Goal: Information Seeking & Learning: Learn about a topic

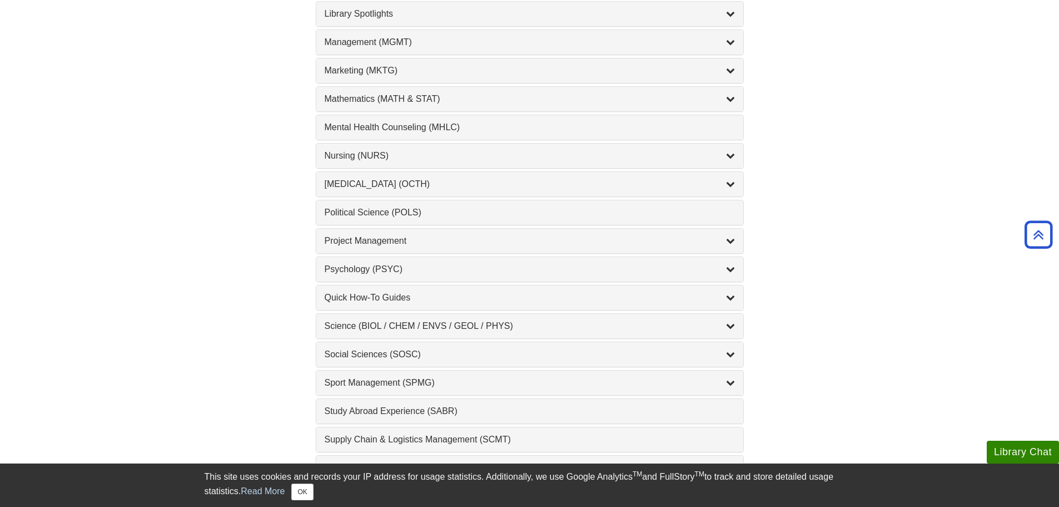
scroll to position [1112, 0]
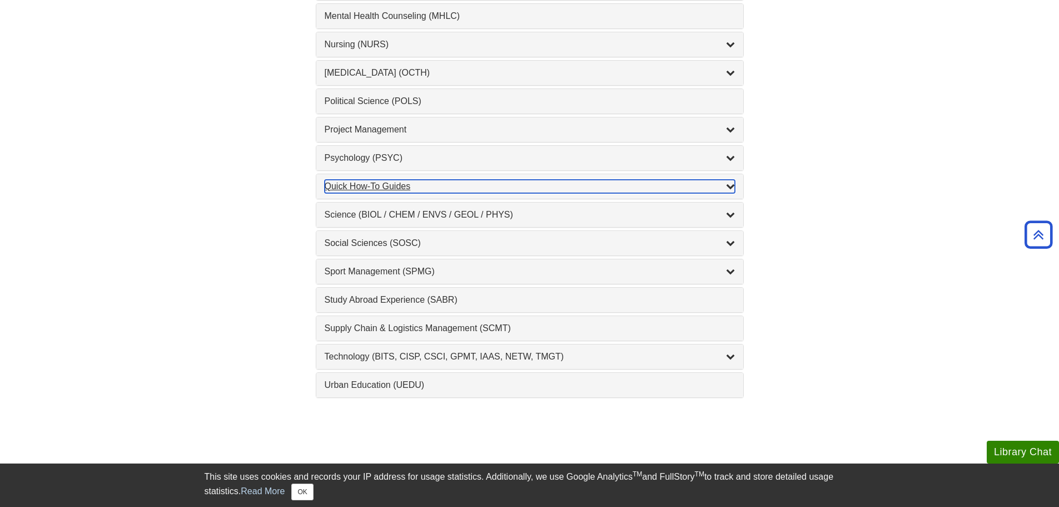
click at [435, 189] on div "Quick How-To Guides , 11 guides" at bounding box center [530, 186] width 410 height 13
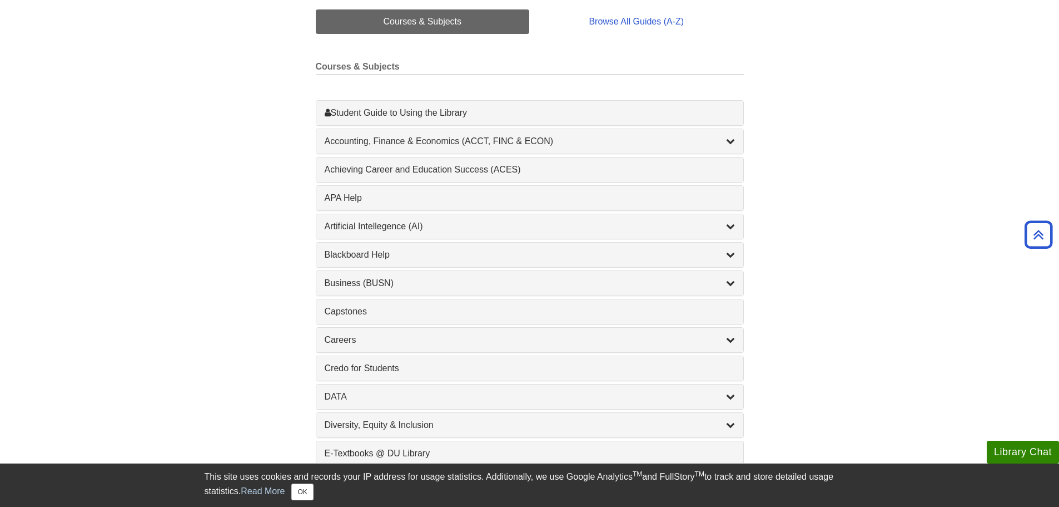
scroll to position [0, 0]
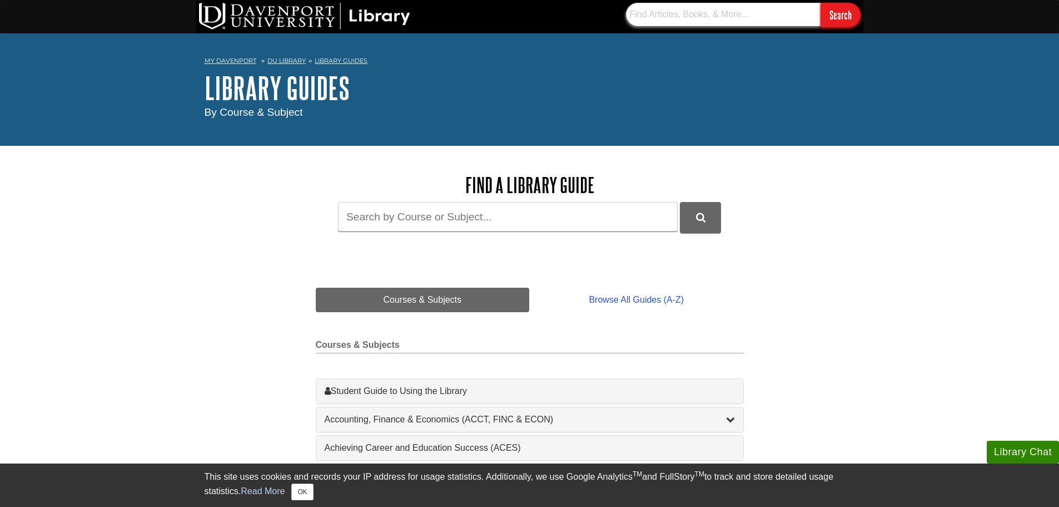
click at [677, 18] on input "text" at bounding box center [723, 14] width 195 height 23
type input "canva"
click at [821, 3] on input "Search" at bounding box center [841, 15] width 40 height 24
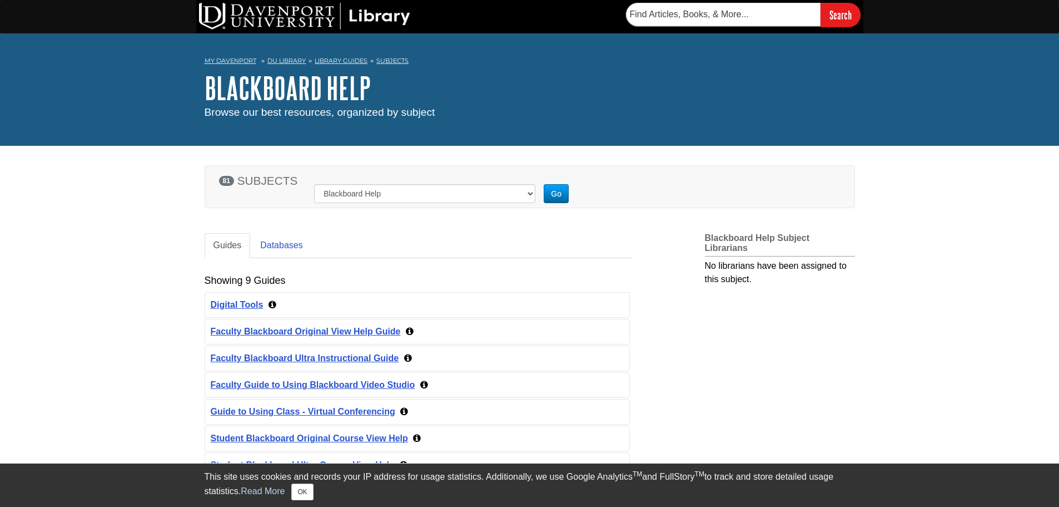
scroll to position [167, 0]
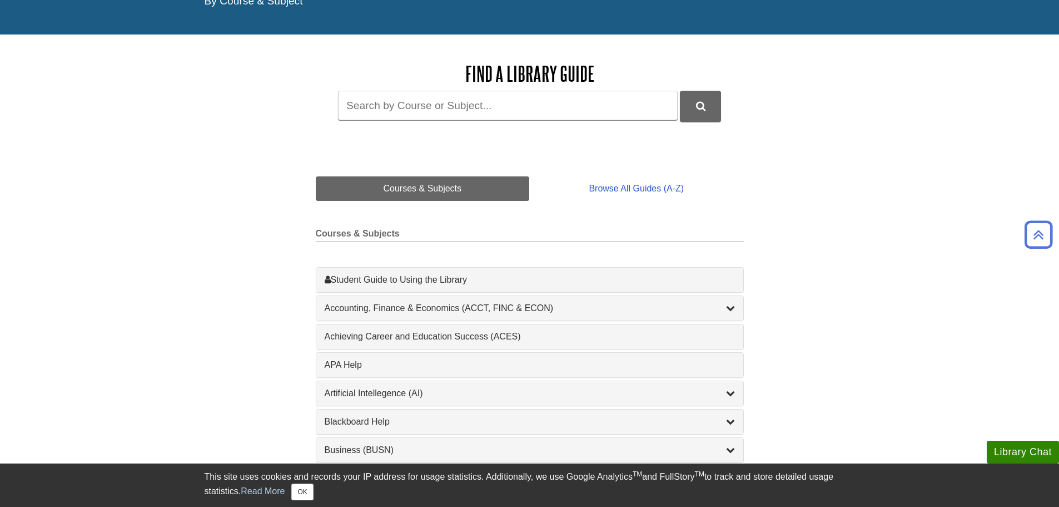
scroll to position [56, 0]
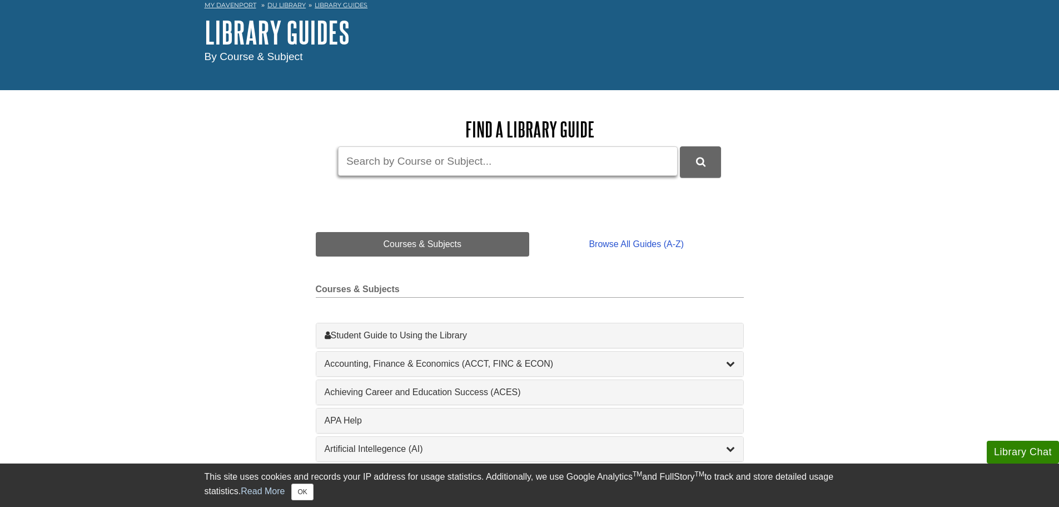
click at [393, 161] on input "Guide Search Terms" at bounding box center [508, 160] width 340 height 29
type input "canva"
click at [680, 146] on button "DU Library Guides Search" at bounding box center [700, 161] width 41 height 31
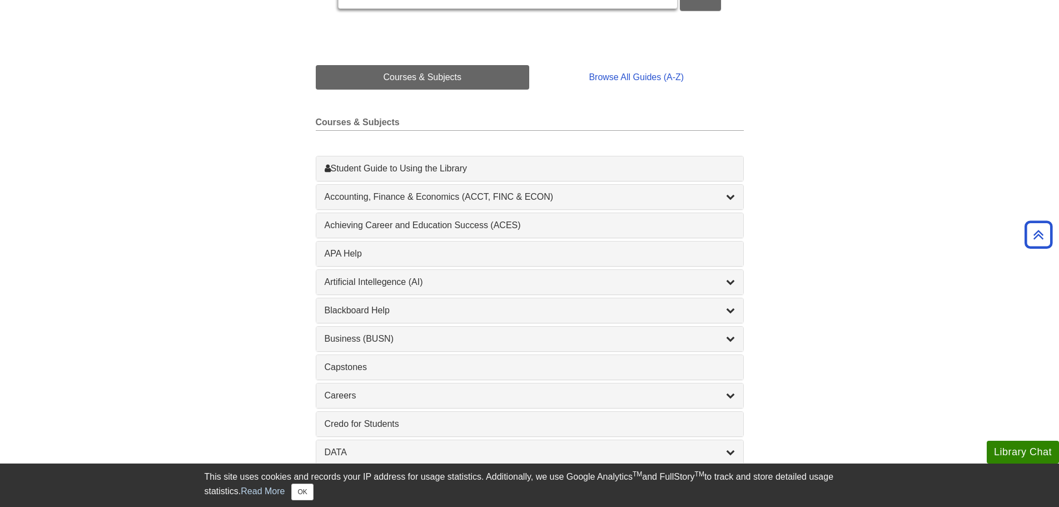
scroll to position [334, 0]
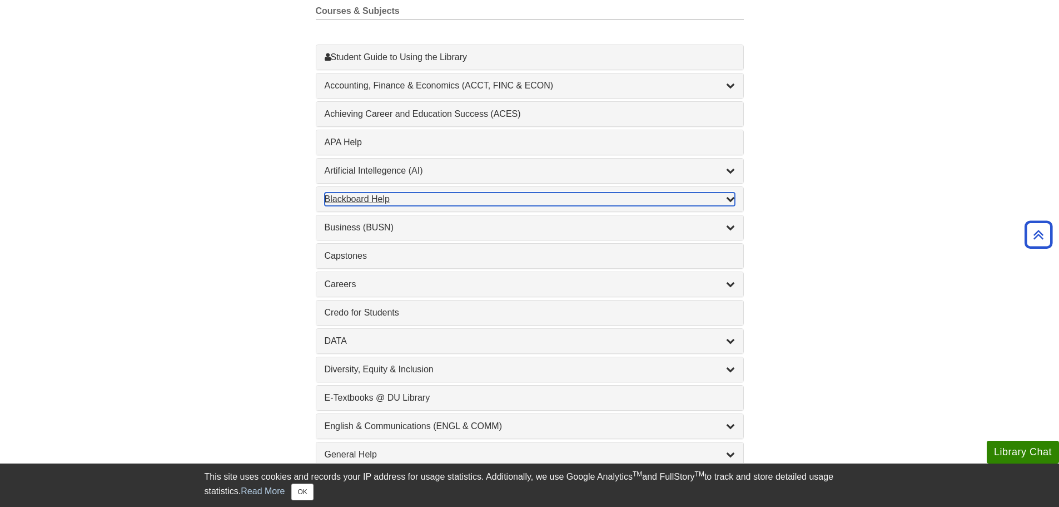
click at [731, 200] on icon "List of Subjects" at bounding box center [730, 198] width 9 height 9
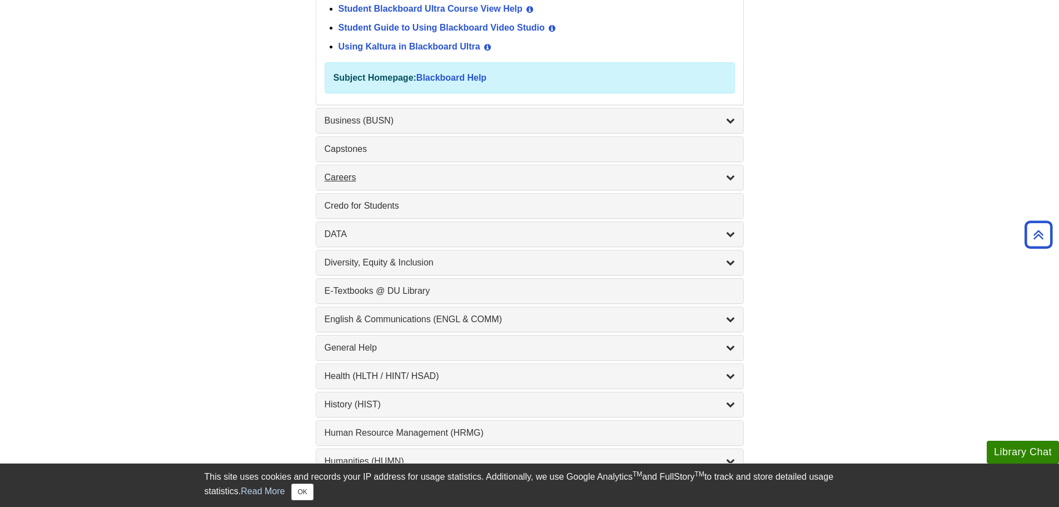
scroll to position [723, 0]
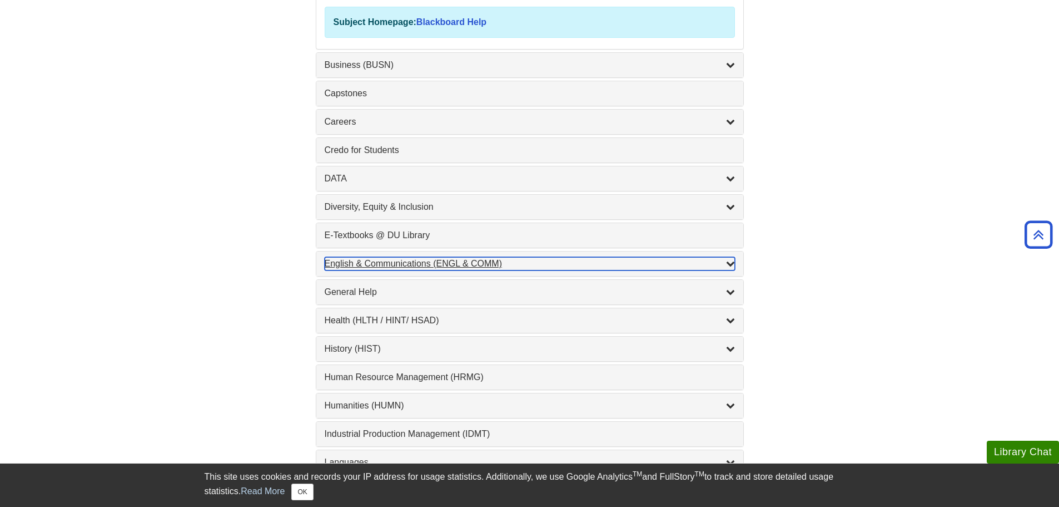
click at [735, 266] on icon "List of Subjects" at bounding box center [730, 263] width 9 height 9
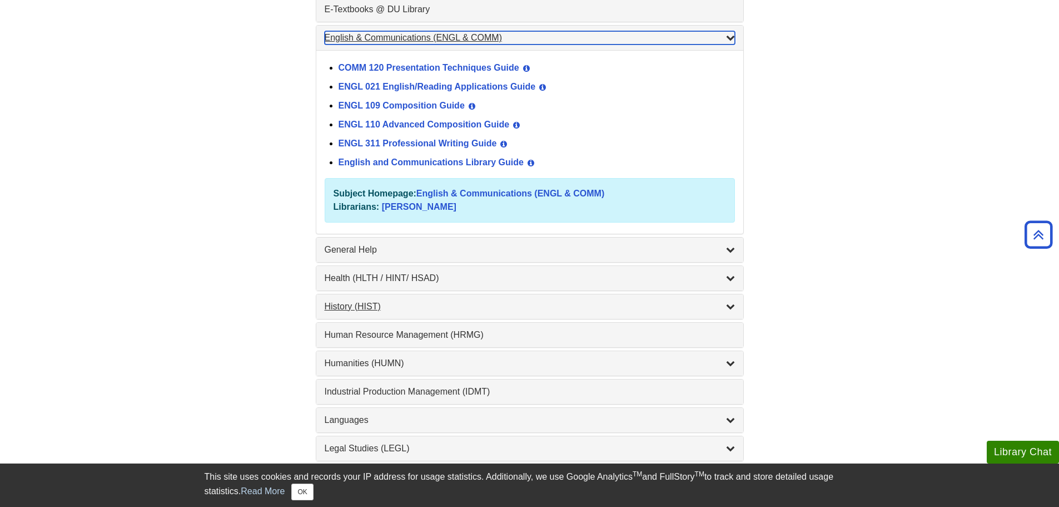
scroll to position [777, 0]
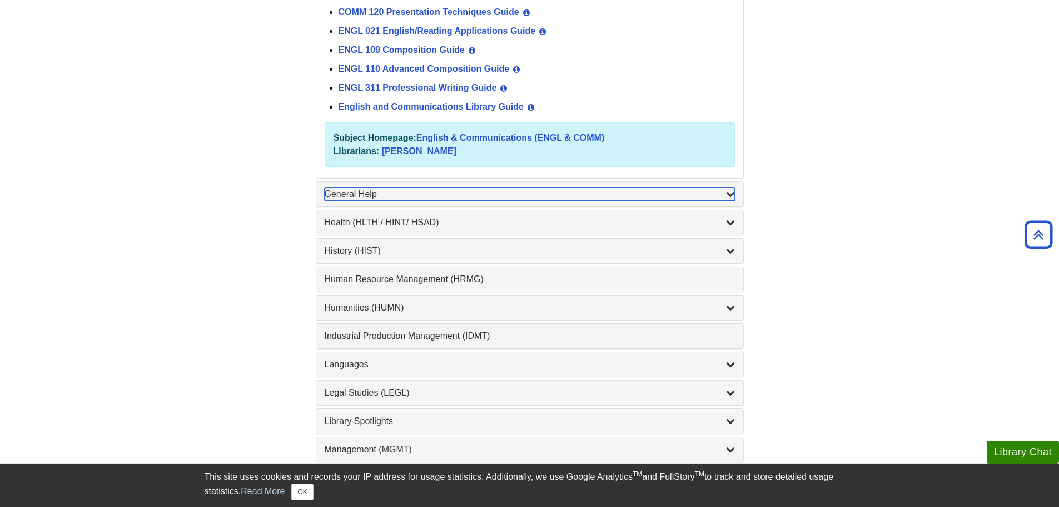
click at [732, 190] on icon "List of Subjects" at bounding box center [730, 193] width 9 height 9
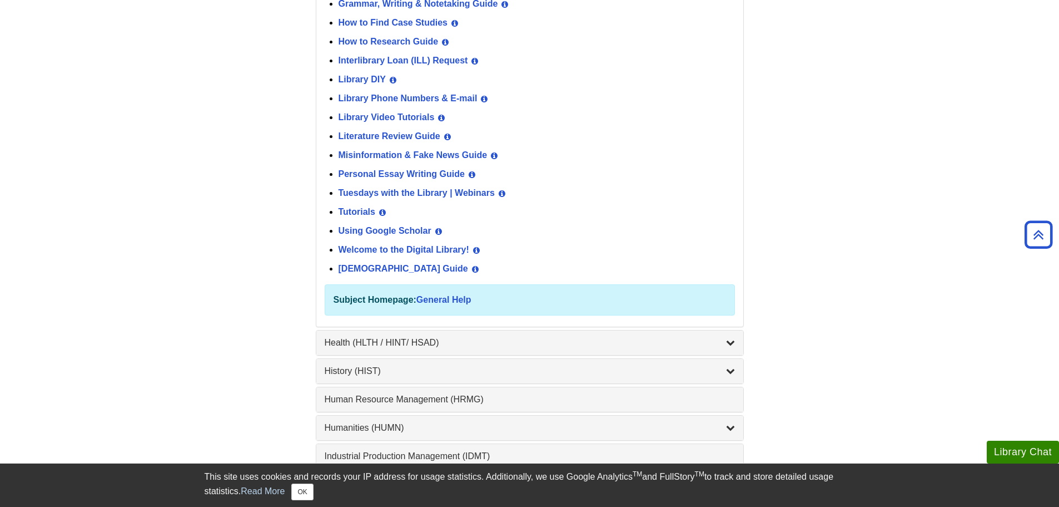
scroll to position [944, 0]
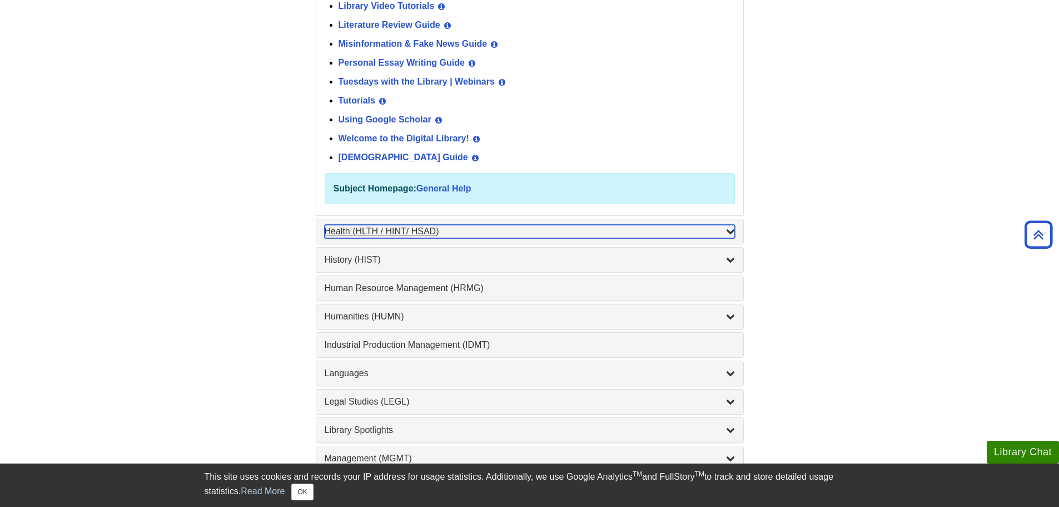
click at [733, 231] on icon "List of Subjects" at bounding box center [730, 230] width 9 height 9
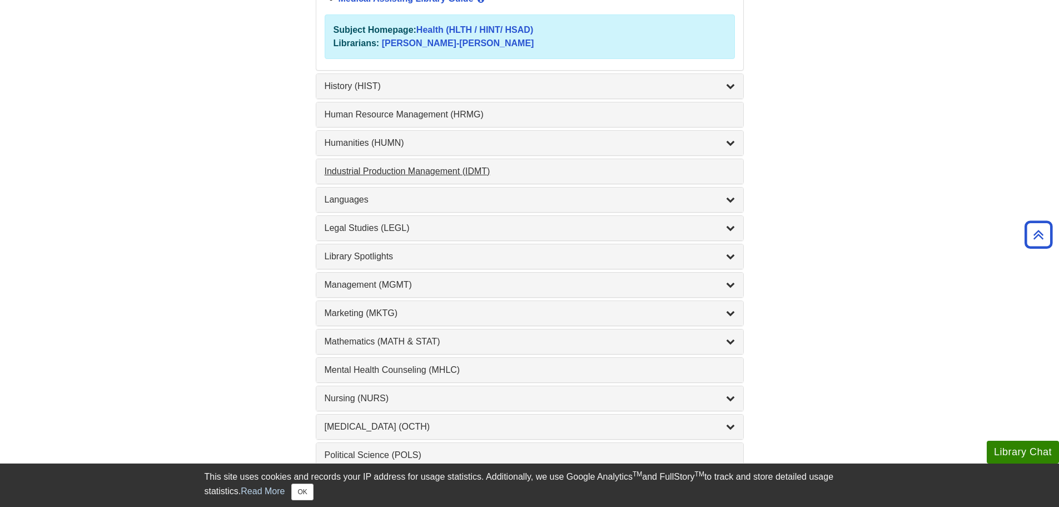
scroll to position [1111, 0]
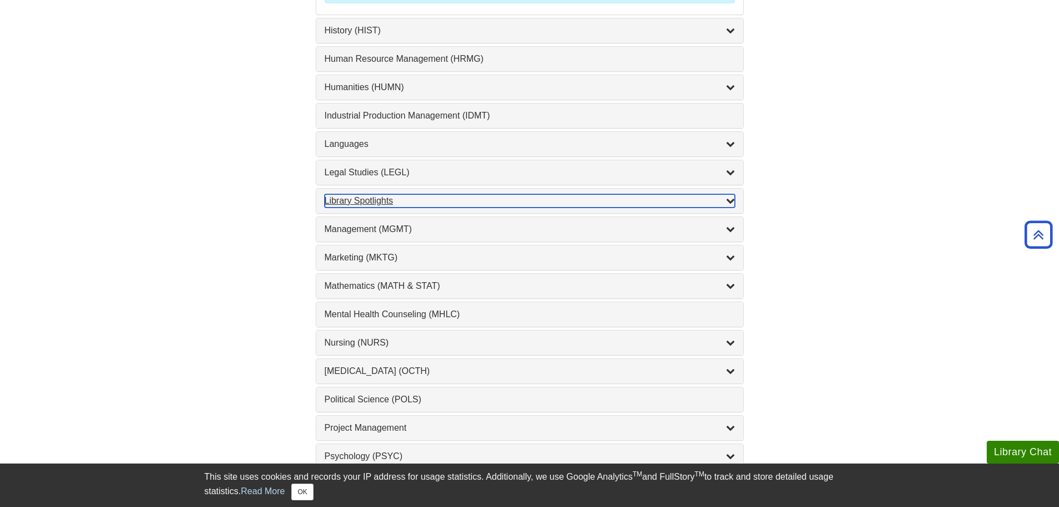
click at [730, 204] on icon "List of Subjects" at bounding box center [730, 200] width 9 height 9
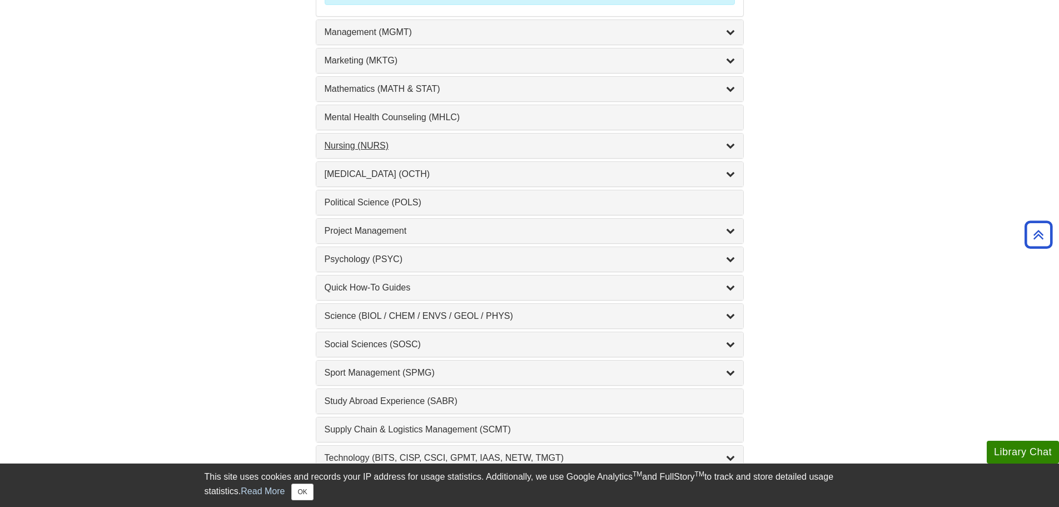
scroll to position [1445, 0]
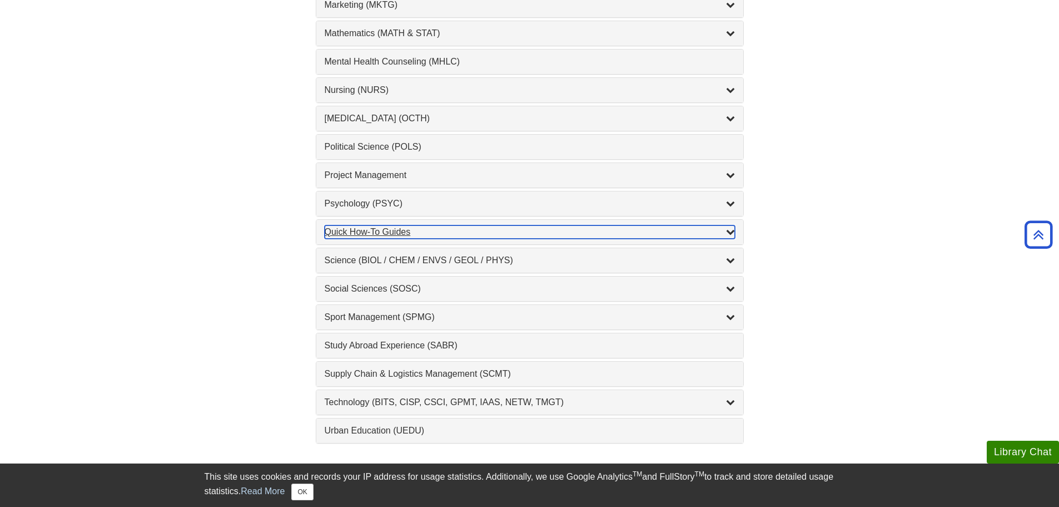
click at [732, 227] on icon "List of Subjects" at bounding box center [730, 231] width 9 height 9
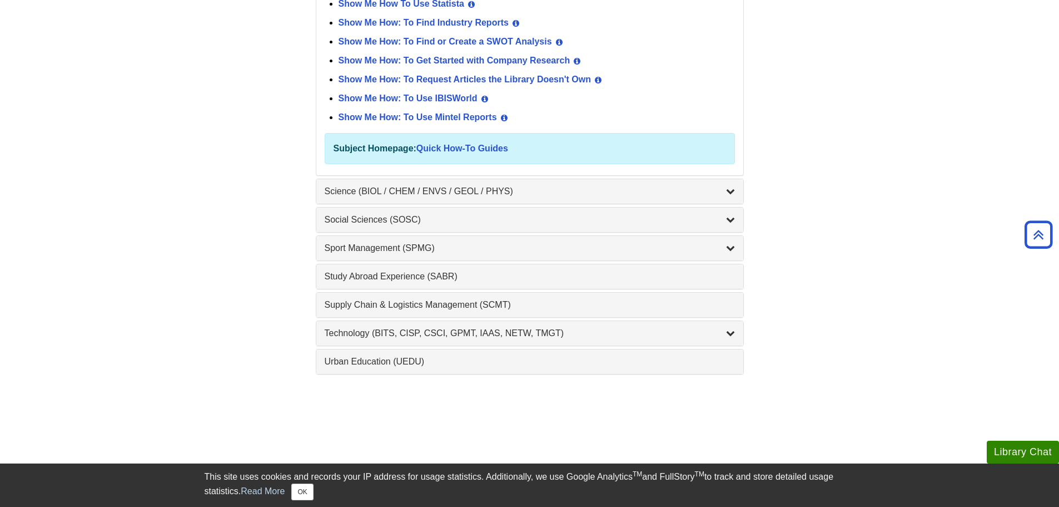
scroll to position [1456, 0]
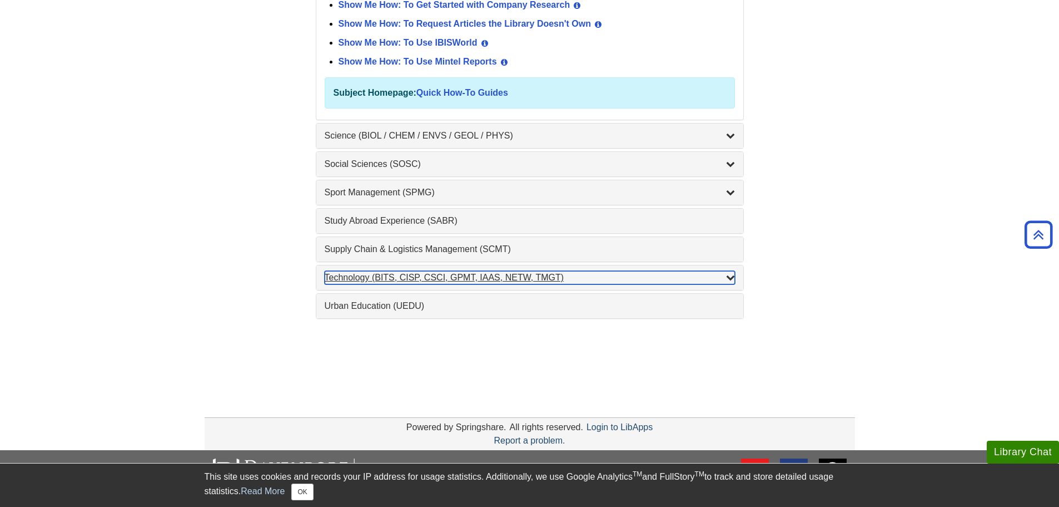
click at [730, 279] on icon "List of Subjects" at bounding box center [730, 277] width 9 height 9
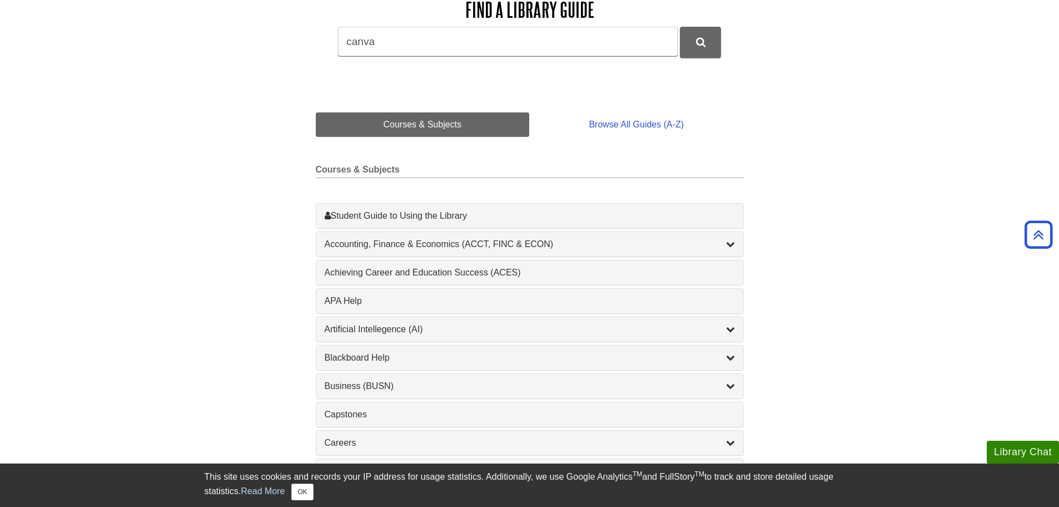
scroll to position [0, 0]
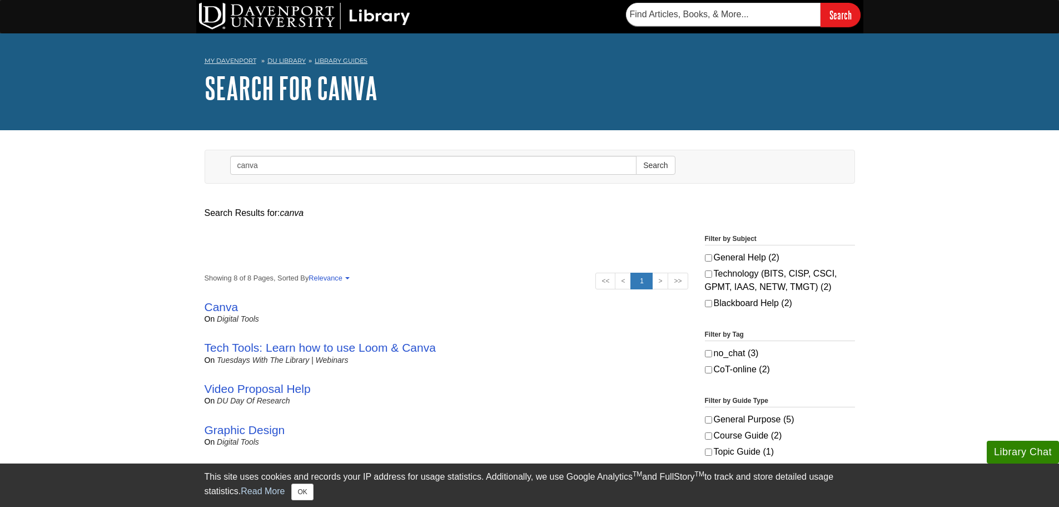
scroll to position [111, 0]
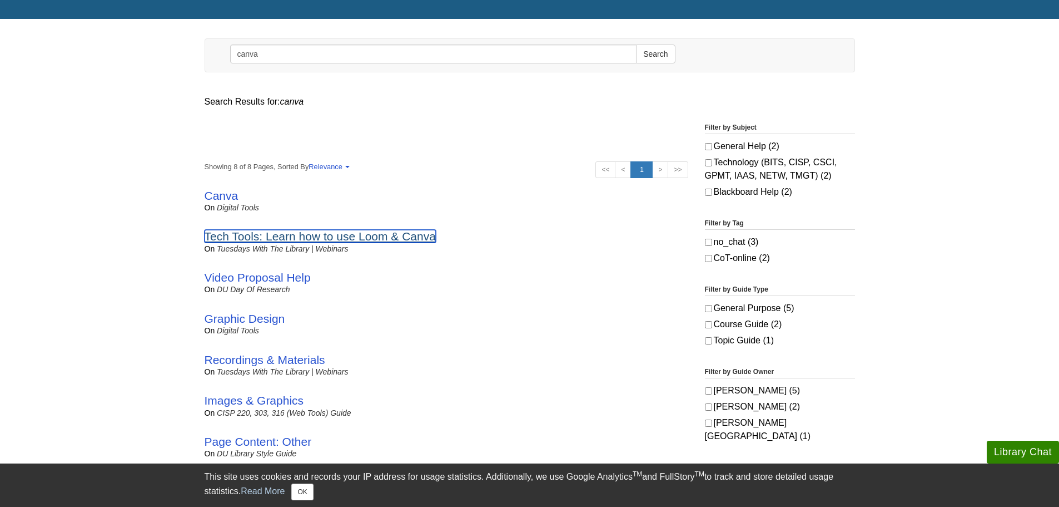
click at [301, 239] on link "Tech Tools: Learn how to use Loom & Canva" at bounding box center [320, 236] width 231 height 13
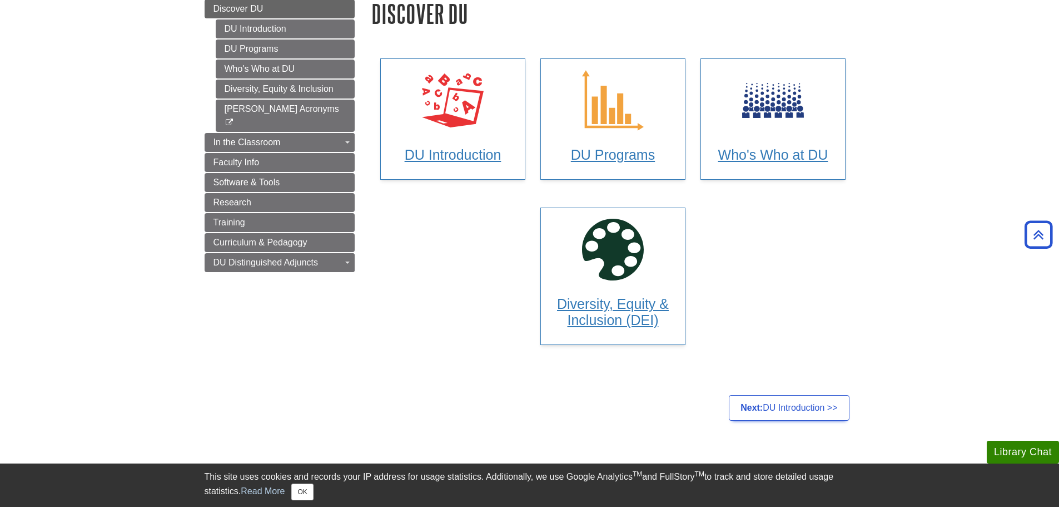
scroll to position [56, 0]
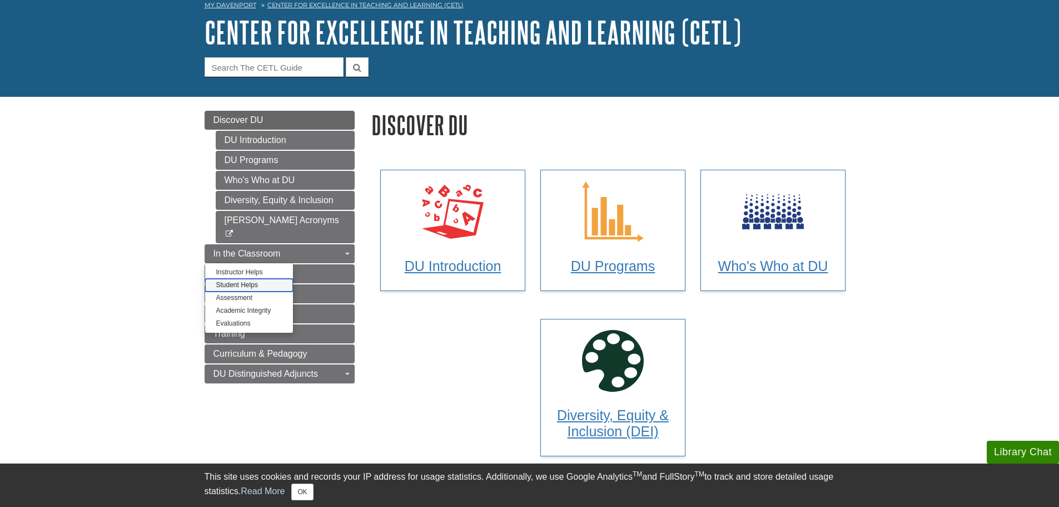
click at [239, 279] on link "Student Helps" at bounding box center [249, 285] width 88 height 13
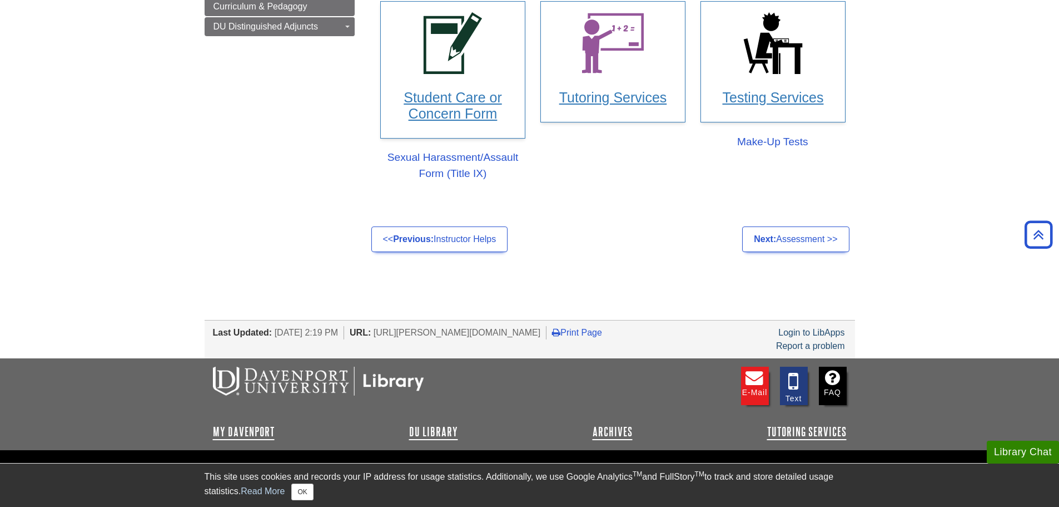
scroll to position [222, 0]
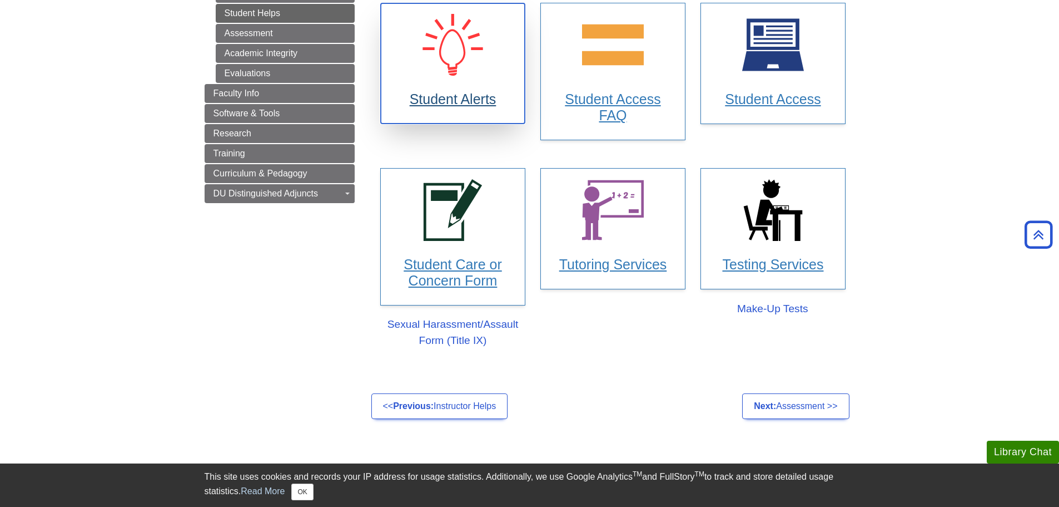
click at [440, 99] on h3 "Student Alerts" at bounding box center [453, 99] width 123 height 16
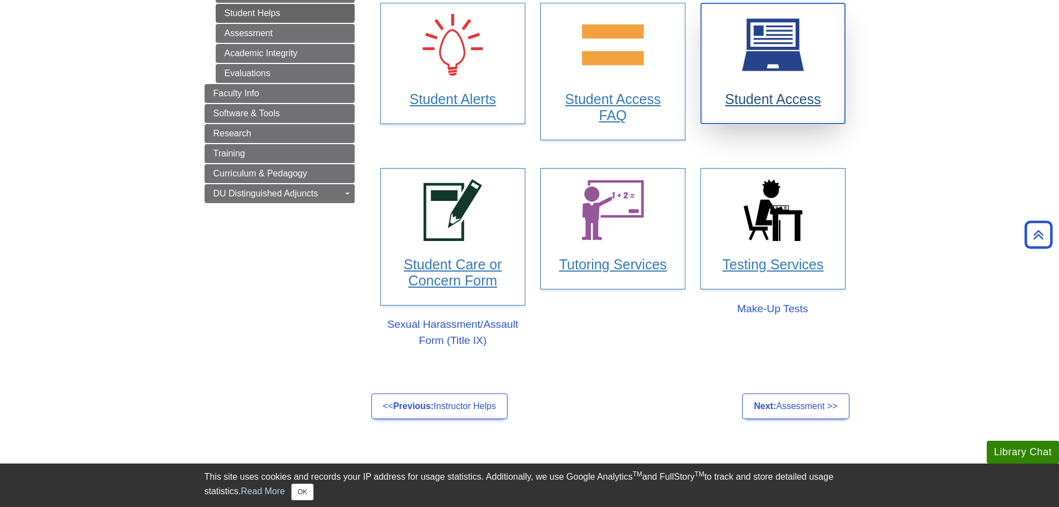
click at [770, 100] on h3 "Student Access" at bounding box center [773, 99] width 123 height 16
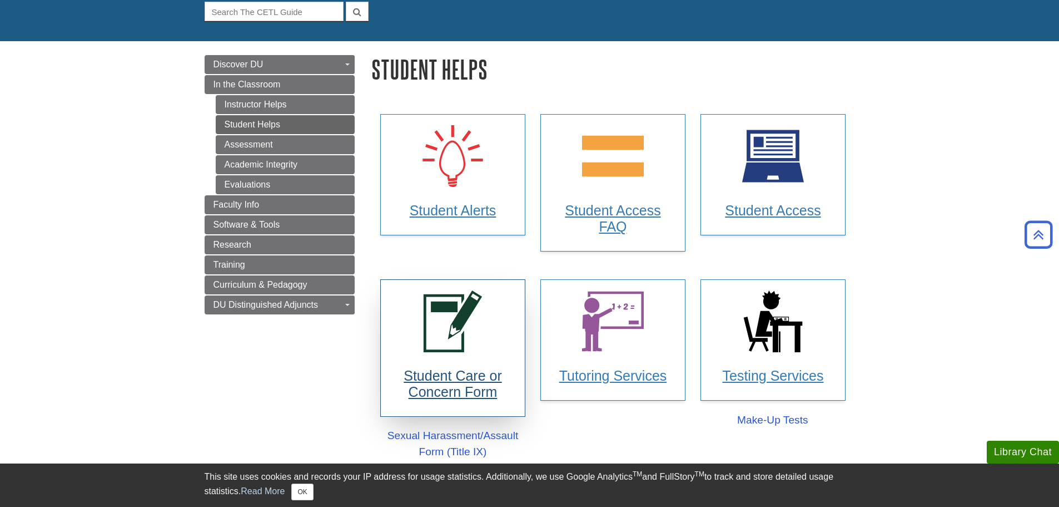
scroll to position [56, 0]
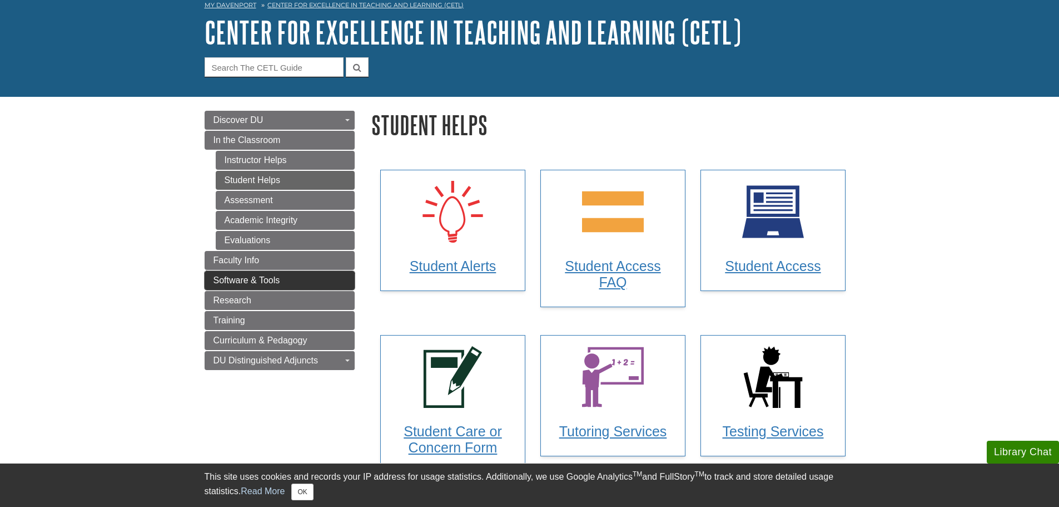
click at [267, 285] on link "Software & Tools" at bounding box center [280, 280] width 150 height 19
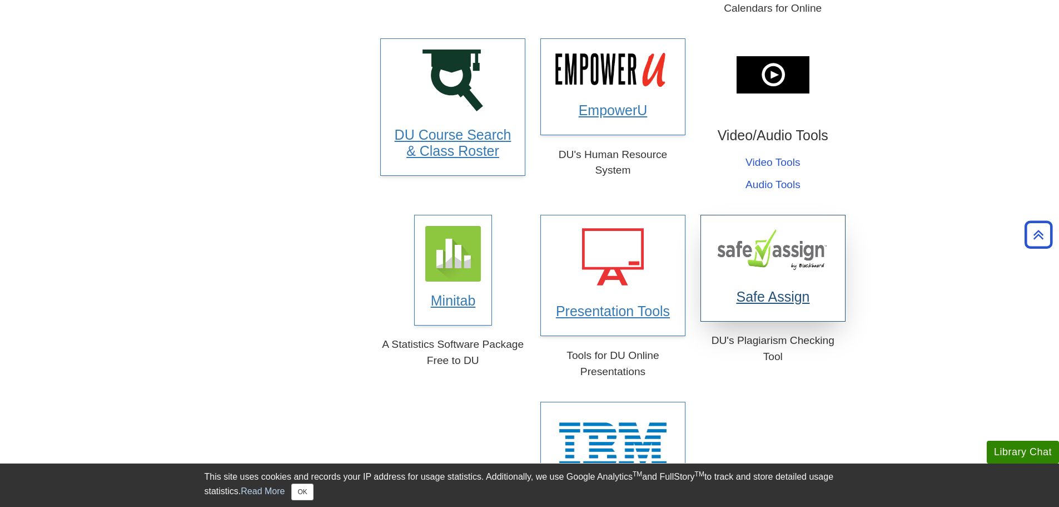
scroll to position [501, 0]
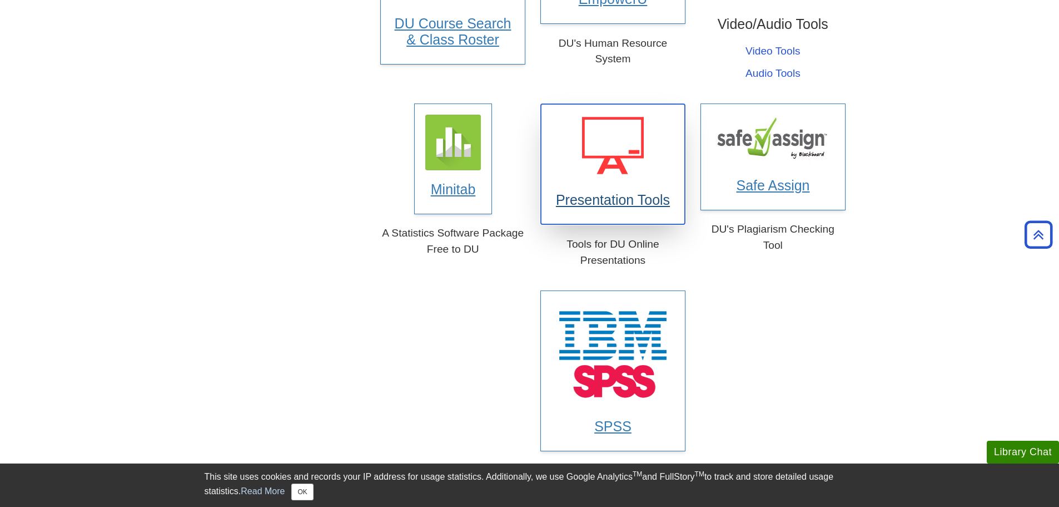
click at [604, 201] on h3 "Presentation Tools" at bounding box center [613, 200] width 123 height 16
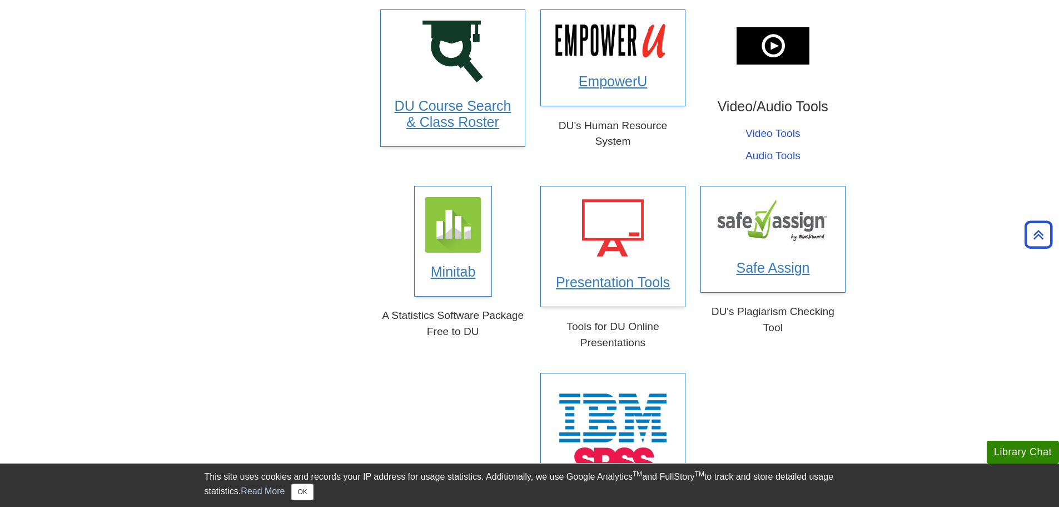
scroll to position [307, 0]
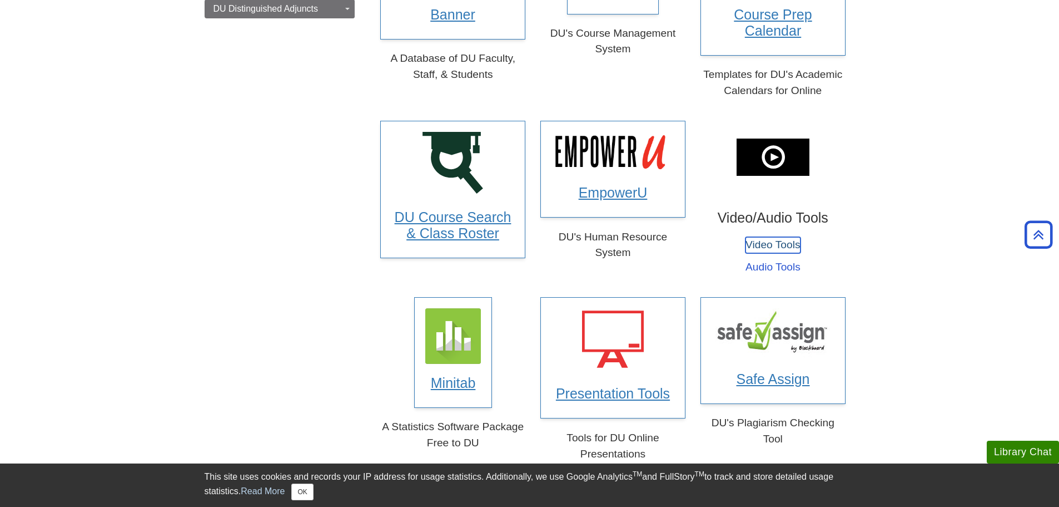
click at [769, 246] on link "Video Tools" at bounding box center [773, 245] width 55 height 16
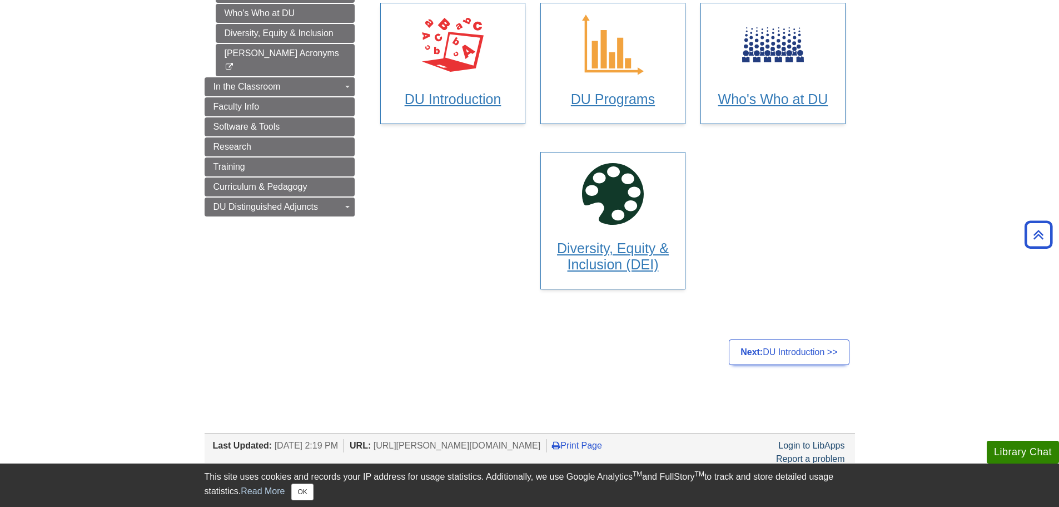
scroll to position [111, 0]
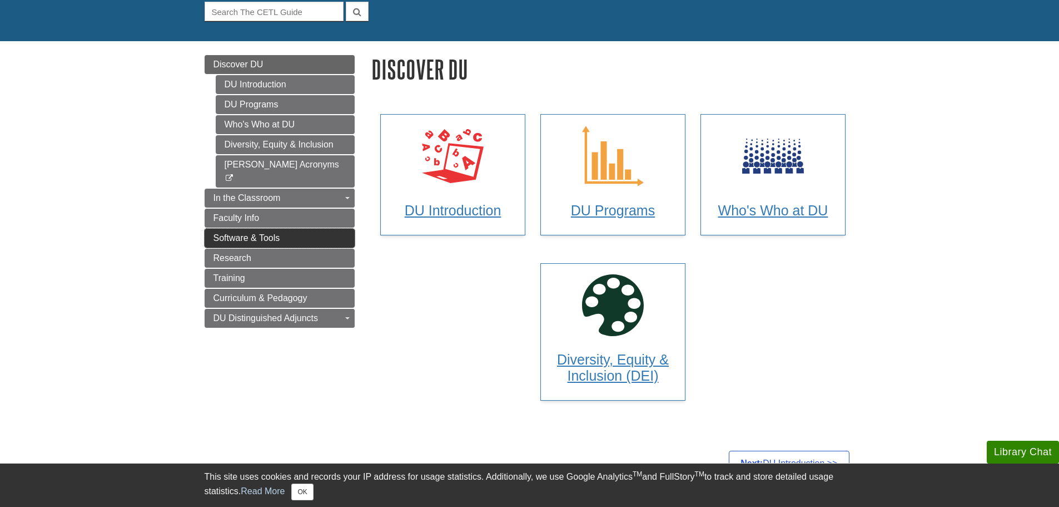
click at [254, 233] on span "Software & Tools" at bounding box center [247, 237] width 67 height 9
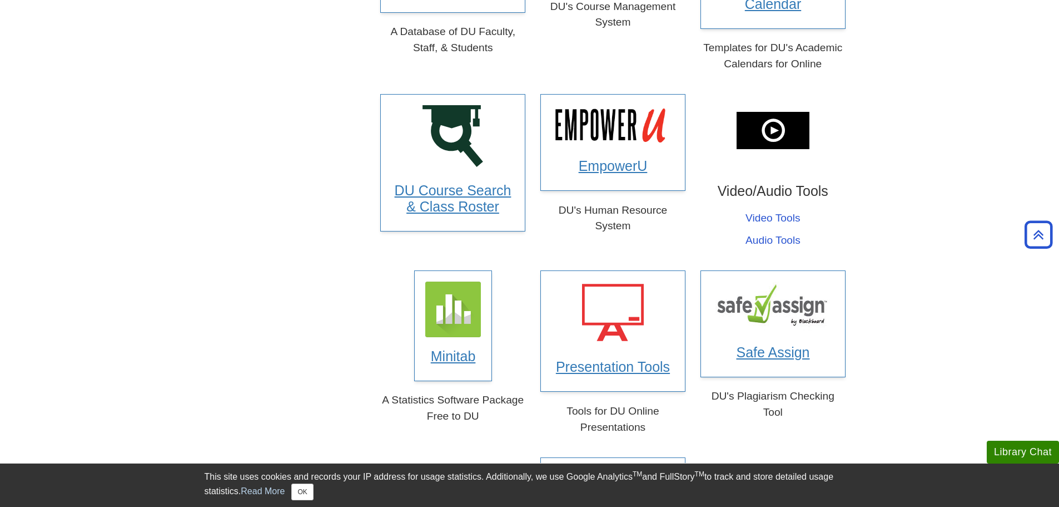
scroll to position [445, 0]
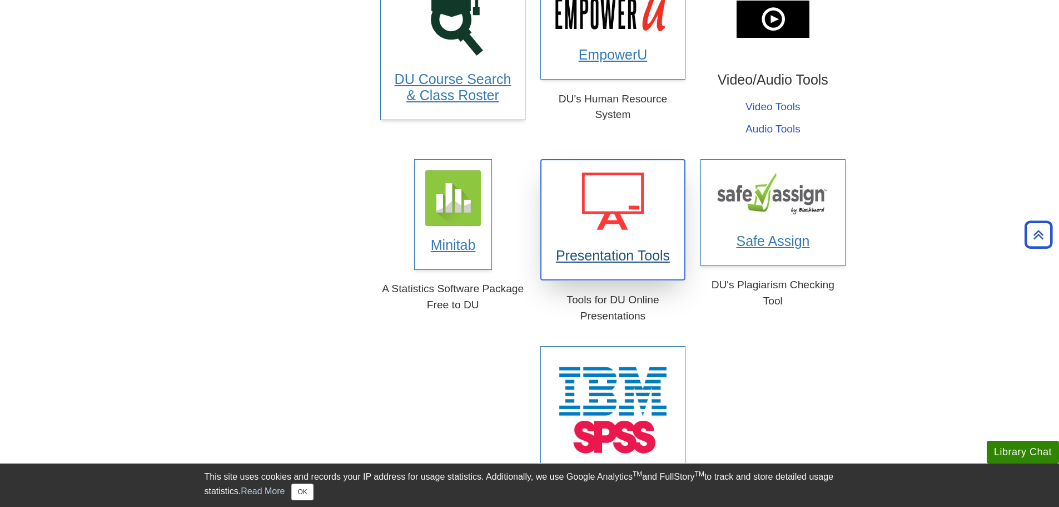
click at [604, 256] on h3 "Presentation Tools" at bounding box center [613, 256] width 123 height 16
click at [610, 259] on h3 "Presentation Tools" at bounding box center [613, 256] width 123 height 16
